Goal: Find contact information: Find contact information

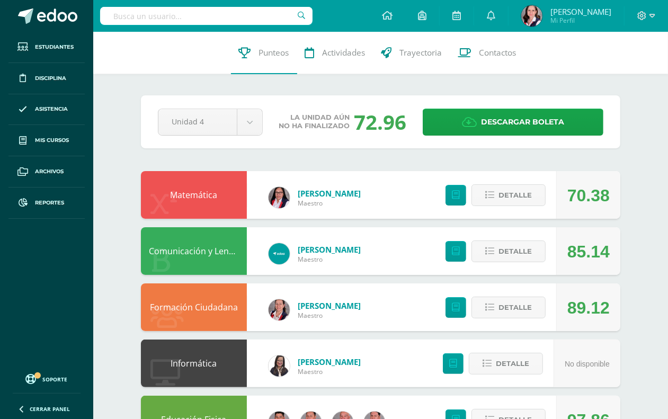
click at [115, 16] on input "text" at bounding box center [206, 16] width 212 height 18
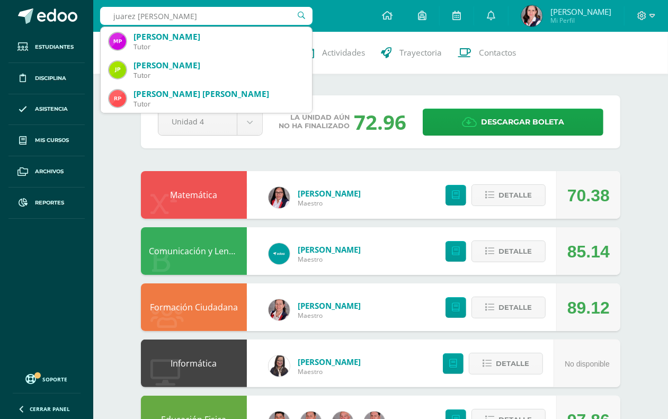
click at [111, 14] on input "juarez briz" at bounding box center [206, 16] width 212 height 18
type input "Maria inesjuarez briz"
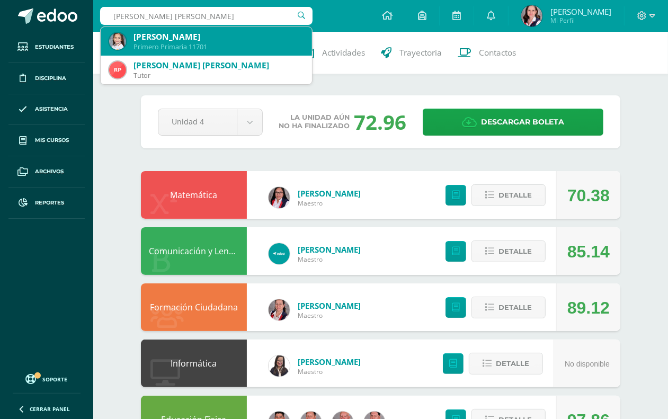
click at [147, 38] on div "María Inés Juárez Briz" at bounding box center [219, 36] width 170 height 11
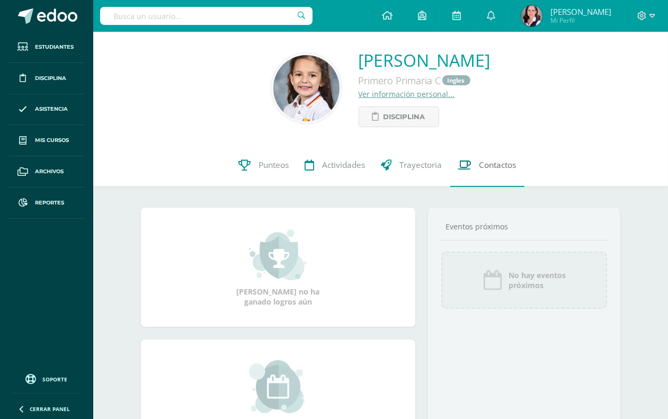
click at [494, 165] on span "Contactos" at bounding box center [498, 165] width 37 height 11
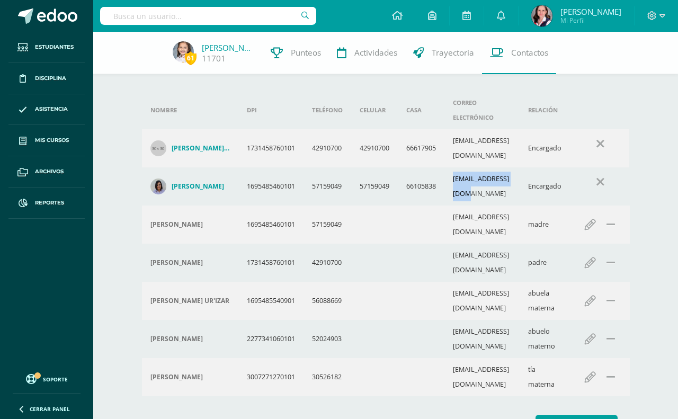
drag, startPoint x: 456, startPoint y: 157, endPoint x: 520, endPoint y: 159, distance: 63.6
click at [520, 167] on td "[EMAIL_ADDRESS][DOMAIN_NAME]" at bounding box center [482, 186] width 75 height 38
copy td "[EMAIL_ADDRESS][DOMAIN_NAME]"
